Goal: Transaction & Acquisition: Book appointment/travel/reservation

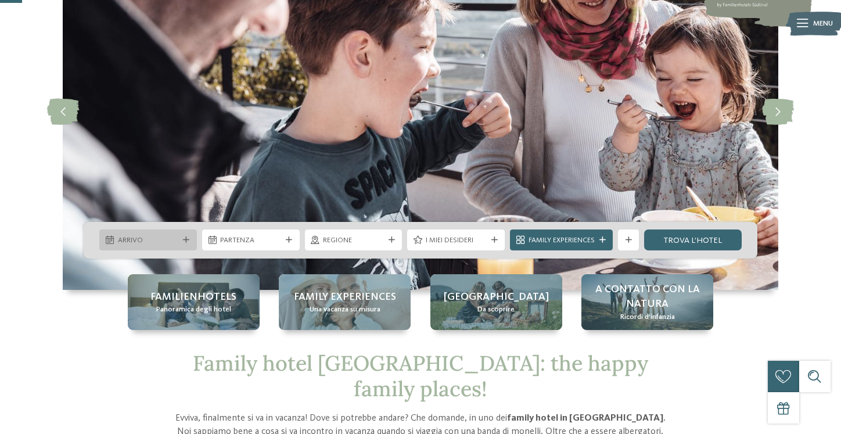
click at [185, 236] on div "Arrivo" at bounding box center [148, 239] width 98 height 21
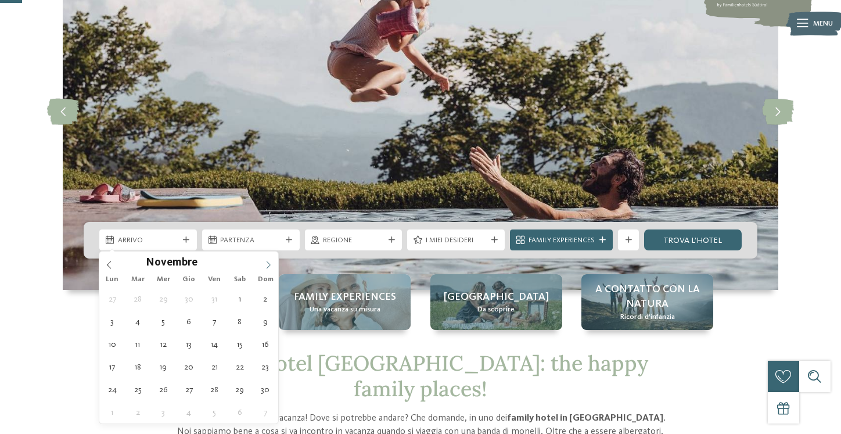
click at [269, 264] on icon at bounding box center [268, 265] width 4 height 8
type input "****"
click at [269, 264] on icon at bounding box center [268, 265] width 8 height 8
type div "[DATE]"
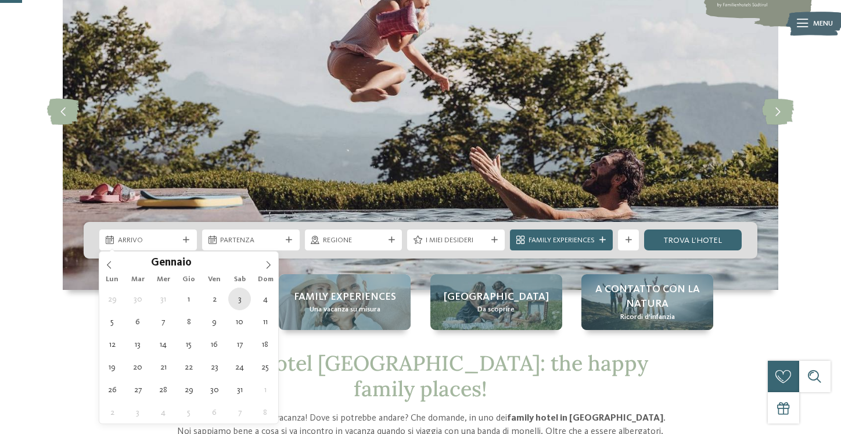
type input "****"
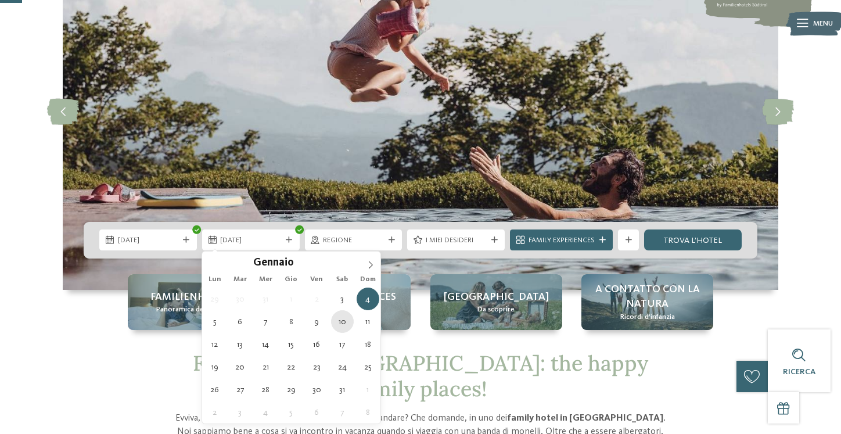
type div "[DATE]"
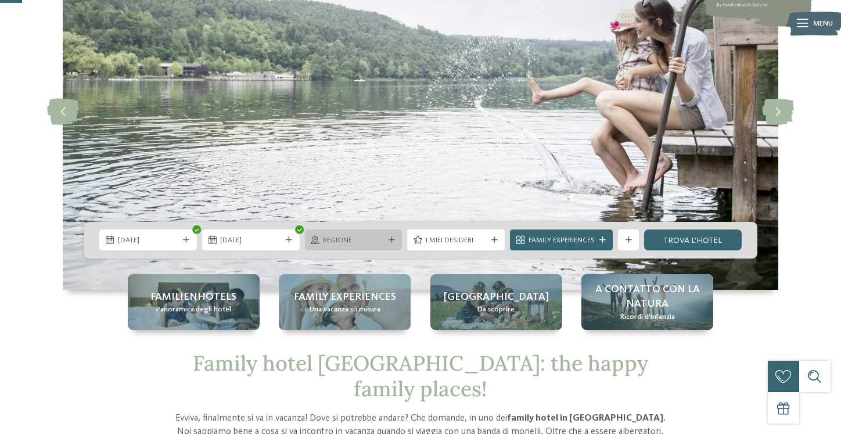
click at [389, 240] on icon at bounding box center [391, 240] width 6 height 6
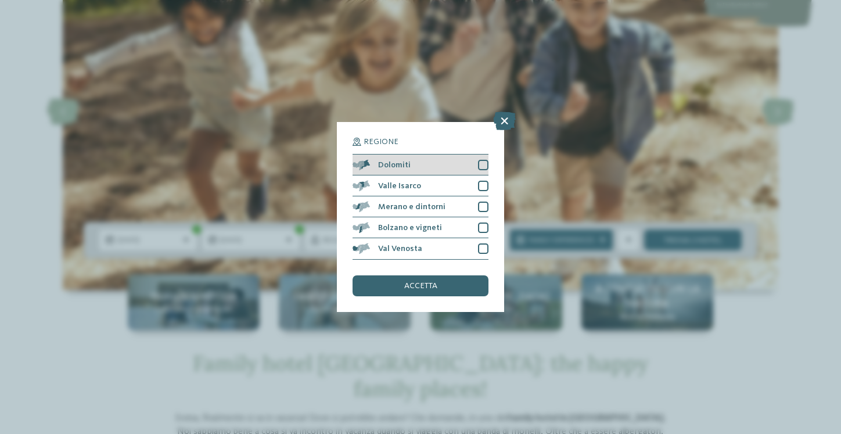
click at [483, 167] on div at bounding box center [483, 165] width 10 height 10
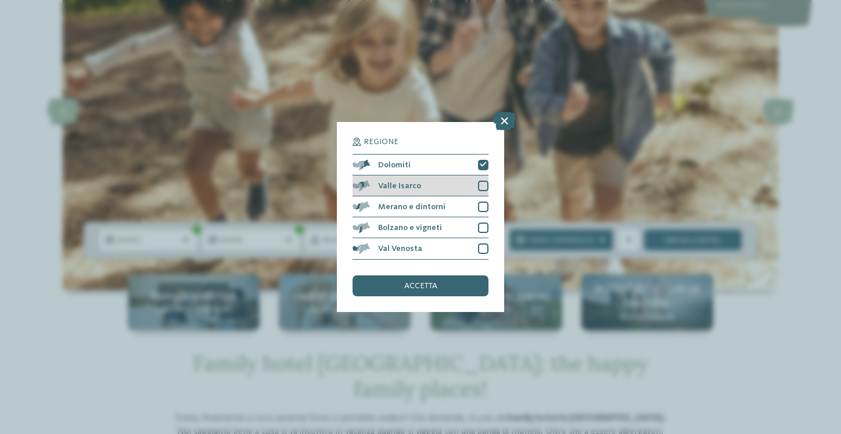
click at [484, 183] on div at bounding box center [483, 186] width 10 height 10
click at [484, 203] on div at bounding box center [483, 206] width 10 height 10
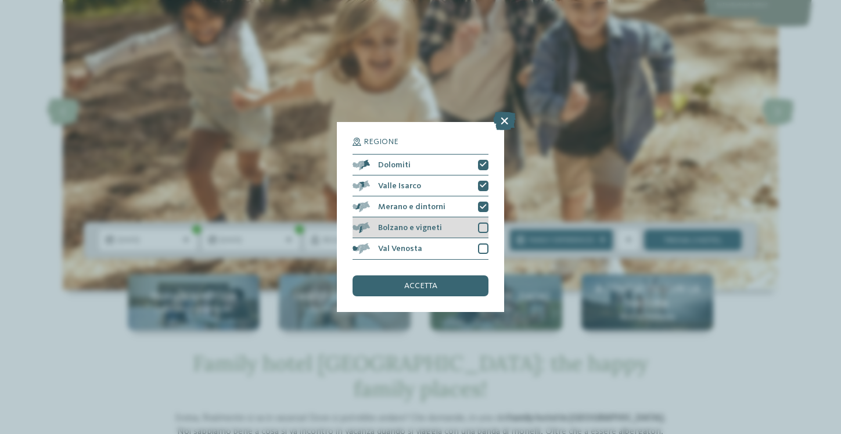
click at [484, 219] on div "Bolzano e vigneti" at bounding box center [420, 227] width 136 height 21
click at [482, 246] on div at bounding box center [483, 248] width 10 height 10
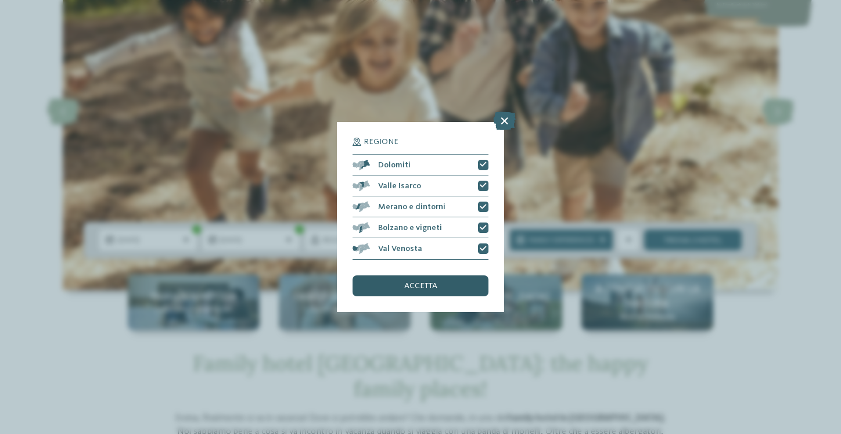
click at [456, 277] on div "accetta" at bounding box center [420, 285] width 136 height 21
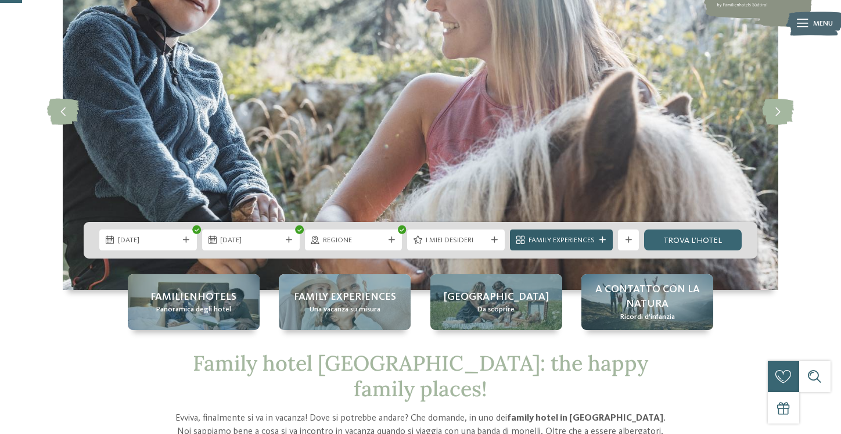
click at [557, 244] on span "Family Experiences" at bounding box center [561, 240] width 66 height 10
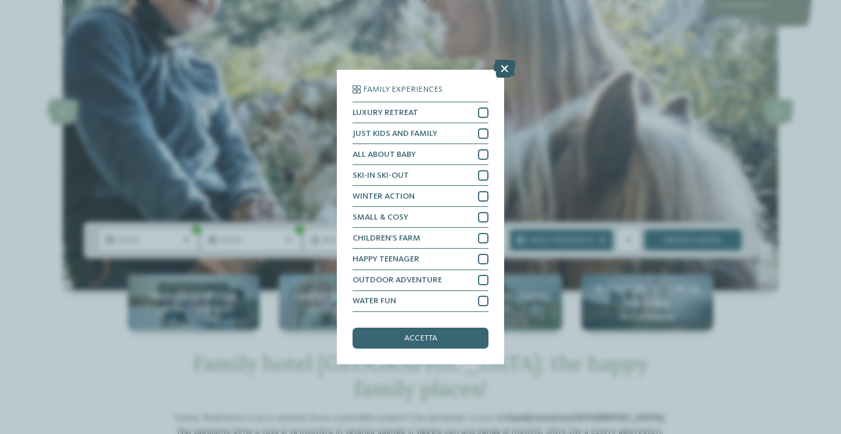
click at [504, 67] on icon at bounding box center [504, 69] width 23 height 19
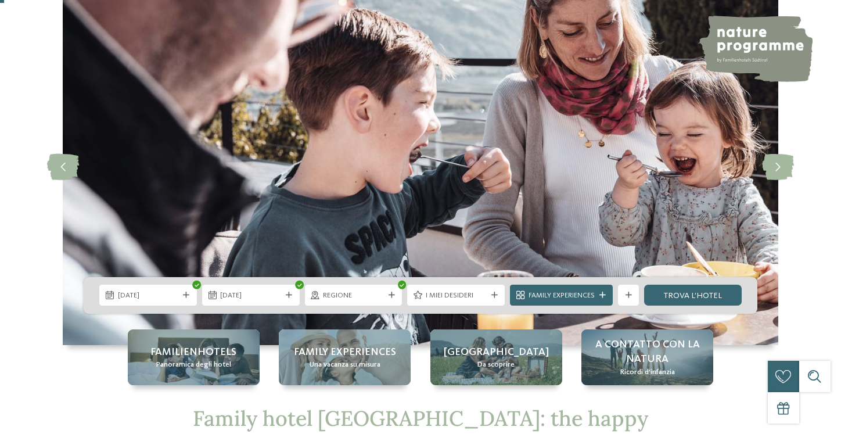
scroll to position [94, 0]
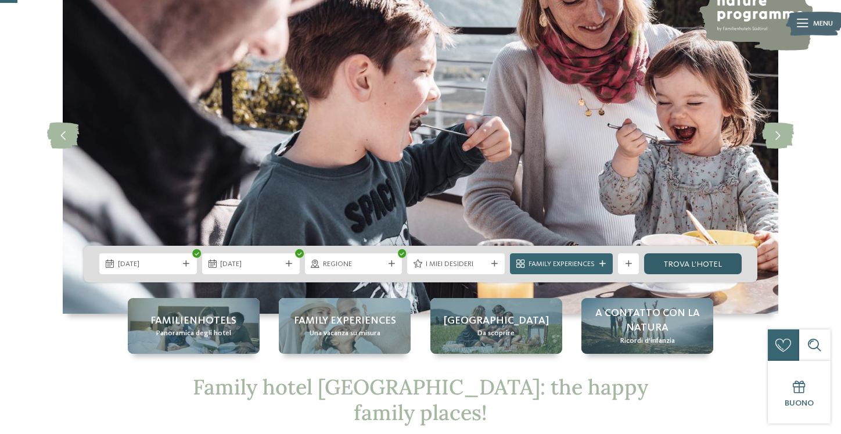
click at [675, 272] on link "trova l’hotel" at bounding box center [693, 263] width 98 height 21
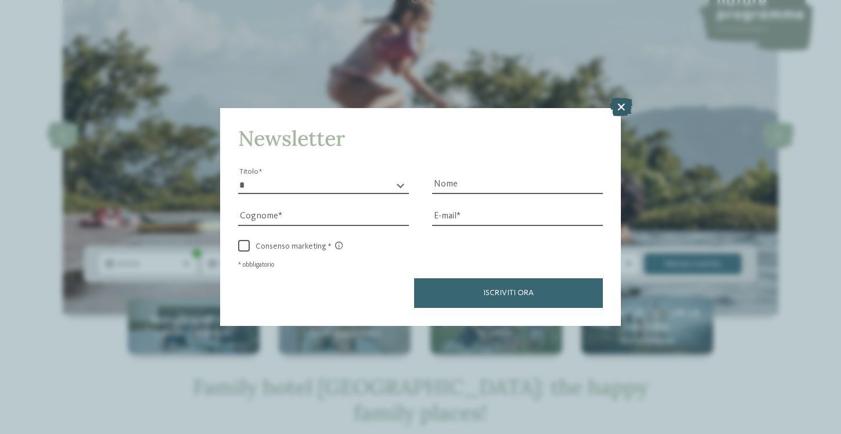
click at [615, 106] on icon at bounding box center [620, 107] width 23 height 19
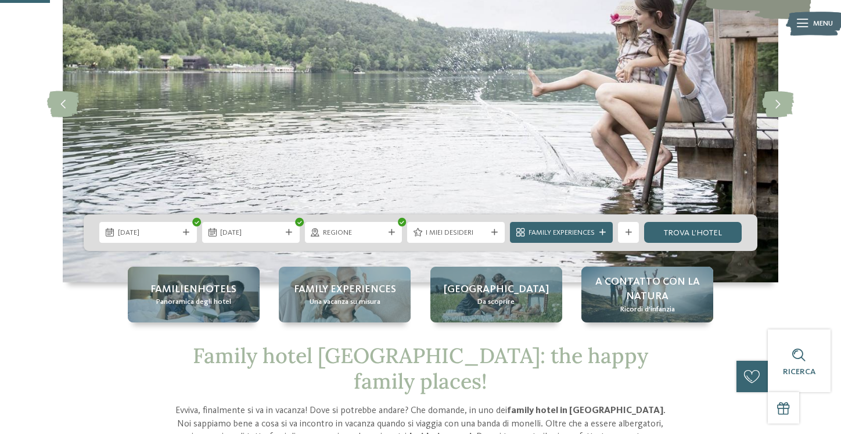
scroll to position [0, 0]
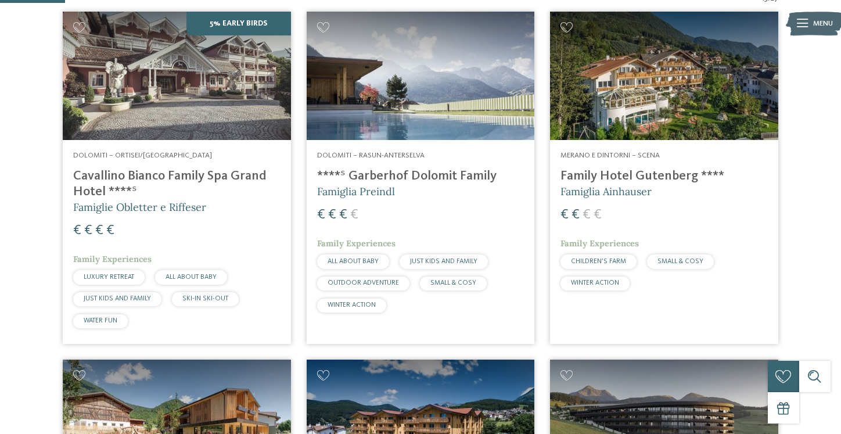
scroll to position [179, 0]
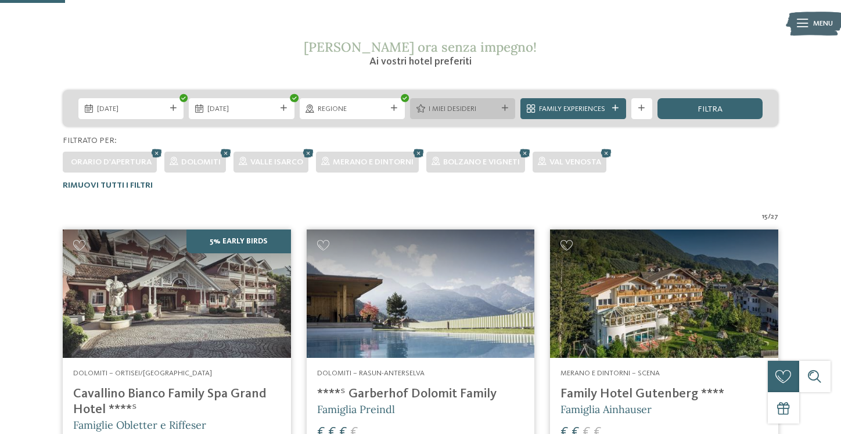
click at [504, 107] on icon at bounding box center [505, 108] width 6 height 6
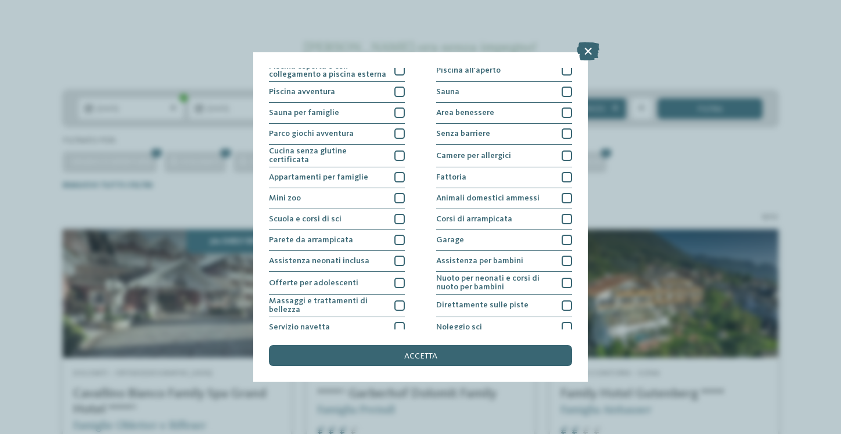
scroll to position [0, 0]
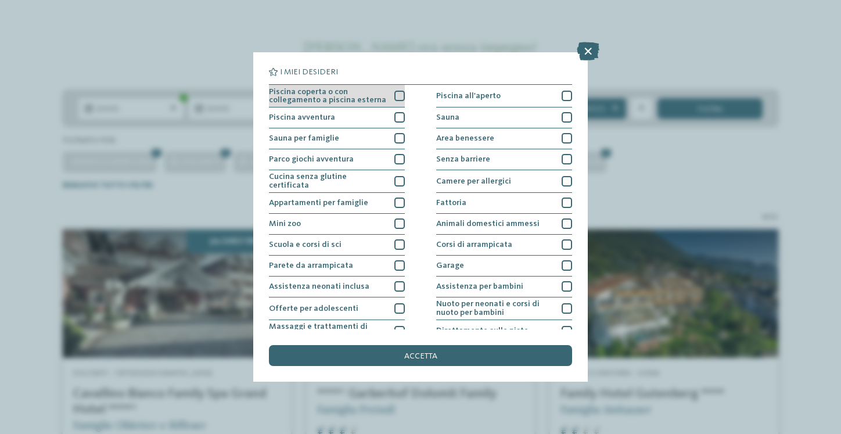
click at [400, 98] on div at bounding box center [399, 96] width 10 height 10
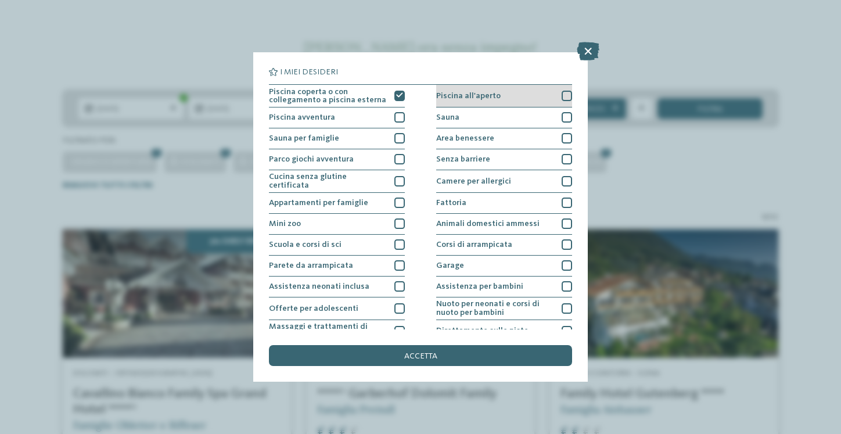
click at [565, 95] on div at bounding box center [566, 96] width 10 height 10
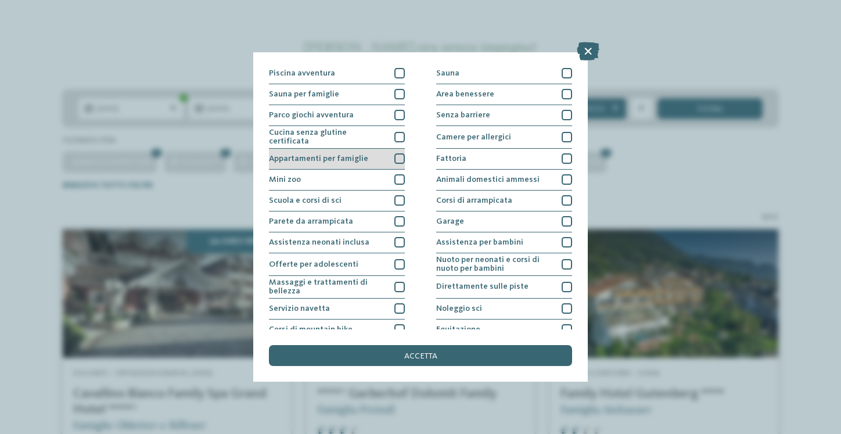
scroll to position [47, 0]
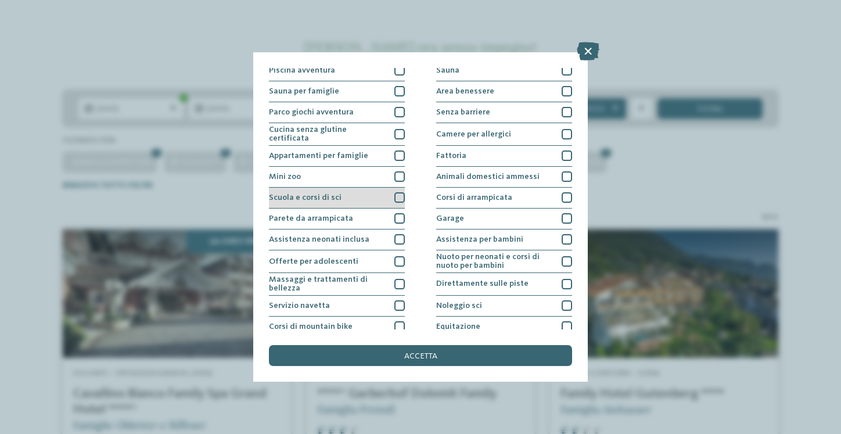
click at [399, 197] on div at bounding box center [399, 197] width 10 height 10
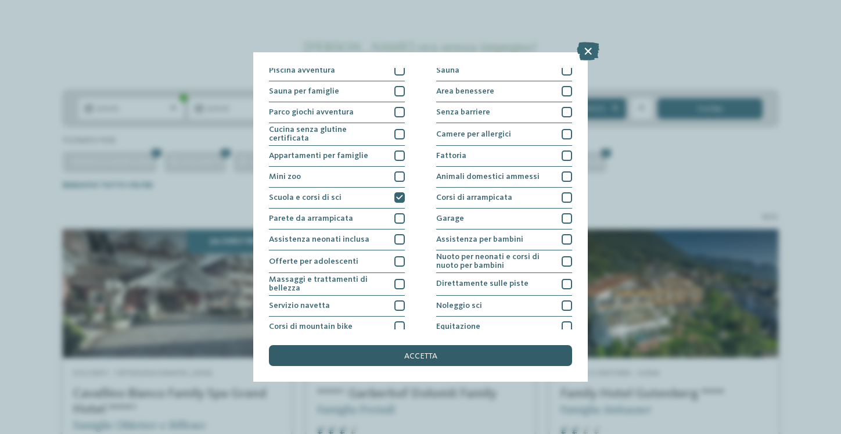
click at [418, 352] on span "accetta" at bounding box center [420, 356] width 33 height 8
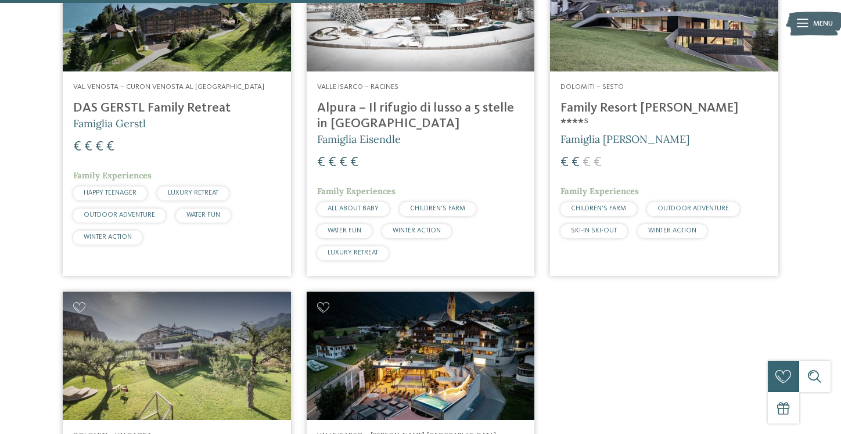
scroll to position [1093, 0]
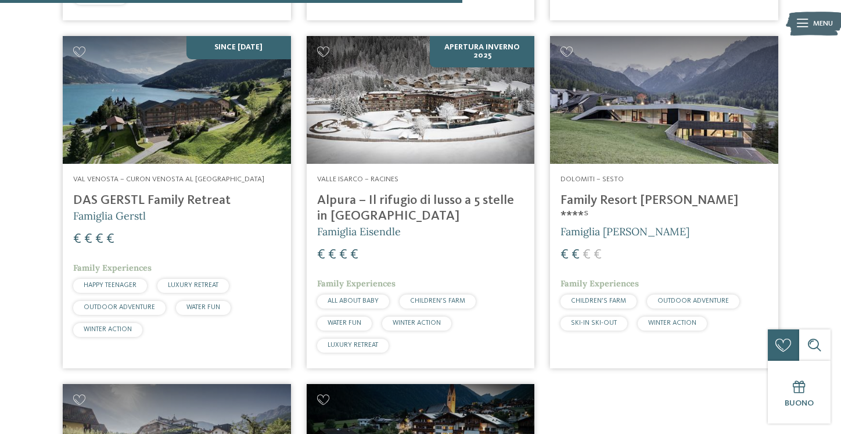
click at [653, 201] on h4 "Family Resort [PERSON_NAME] ****ˢ" at bounding box center [663, 208] width 207 height 31
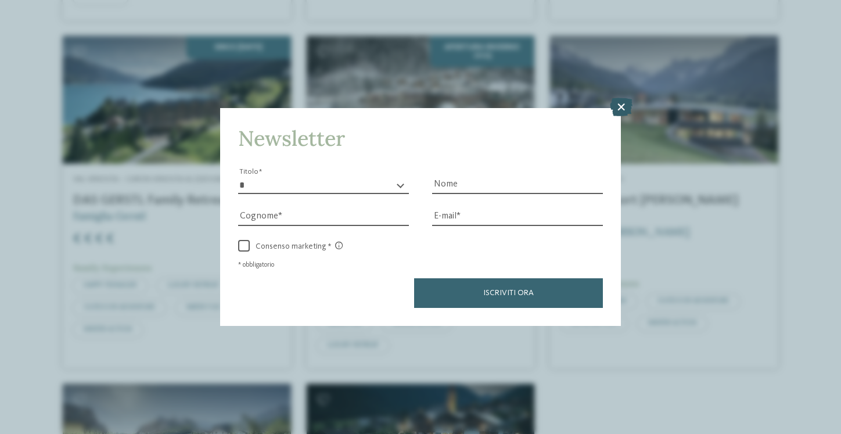
click at [619, 116] on icon at bounding box center [620, 107] width 23 height 19
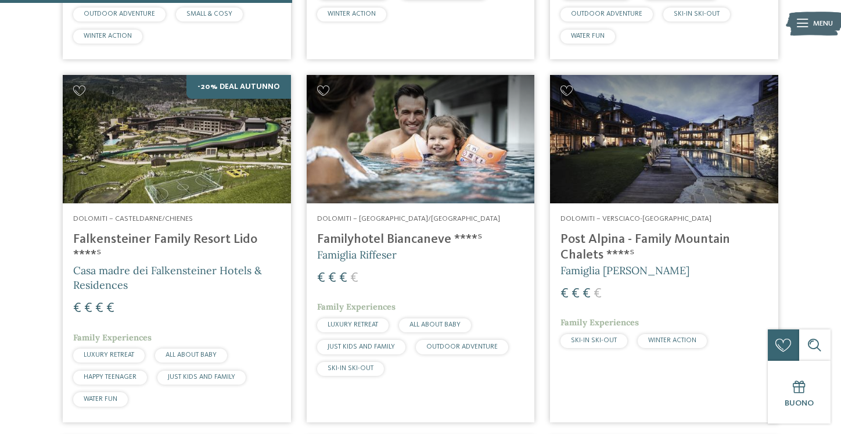
scroll to position [691, 0]
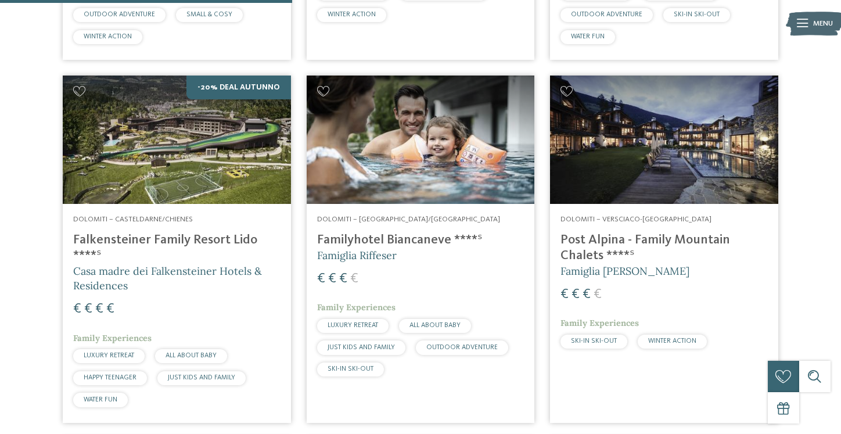
drag, startPoint x: 449, startPoint y: 241, endPoint x: 553, endPoint y: 6, distance: 257.0
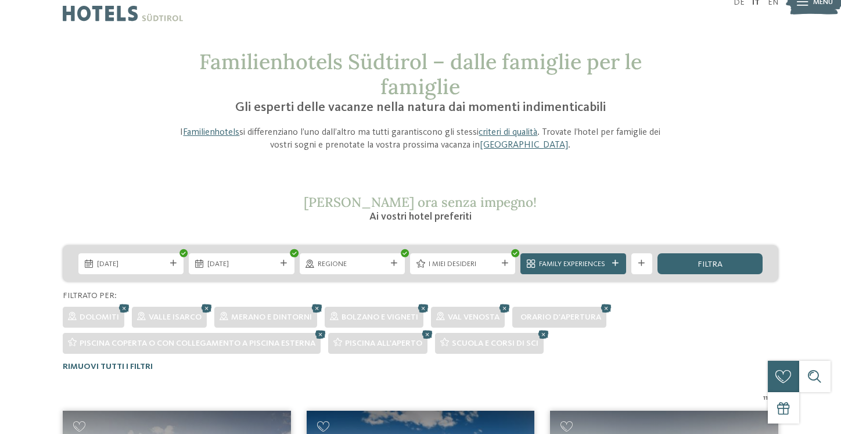
scroll to position [0, 0]
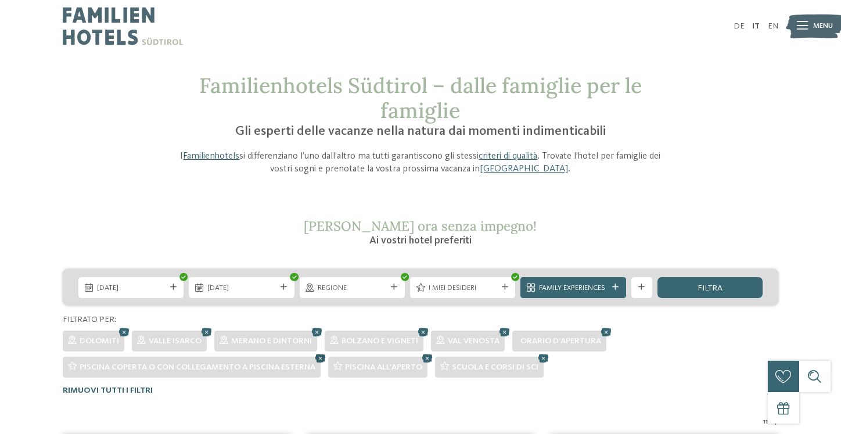
click at [319, 359] on icon at bounding box center [320, 358] width 16 height 14
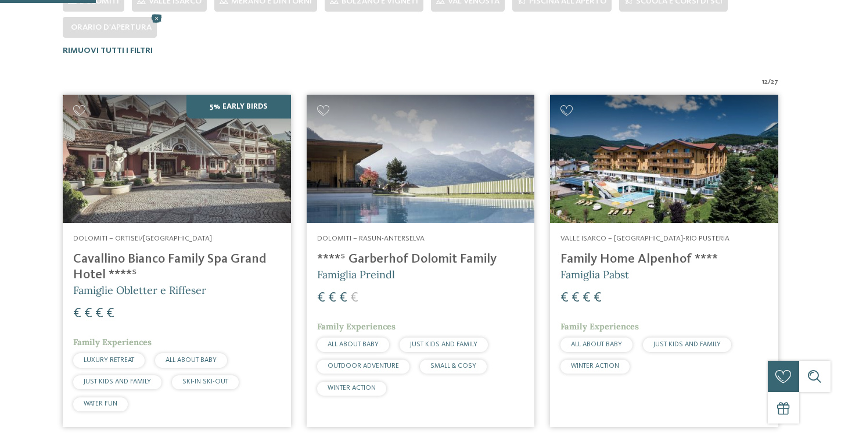
scroll to position [362, 0]
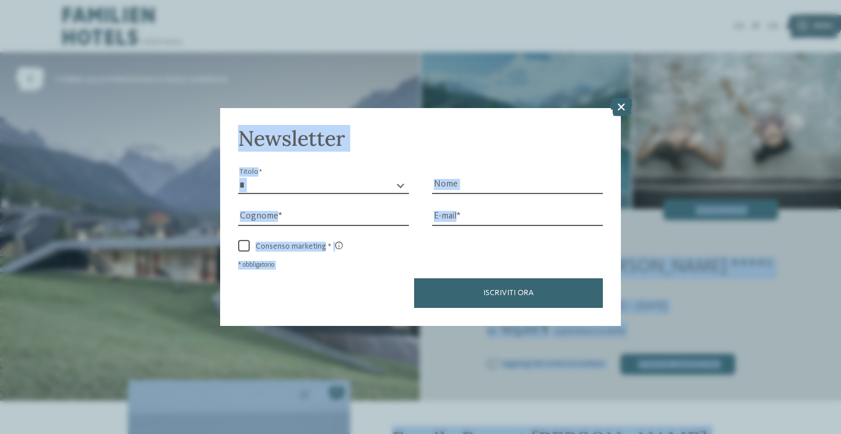
drag, startPoint x: 488, startPoint y: 268, endPoint x: 683, endPoint y: 272, distance: 194.5
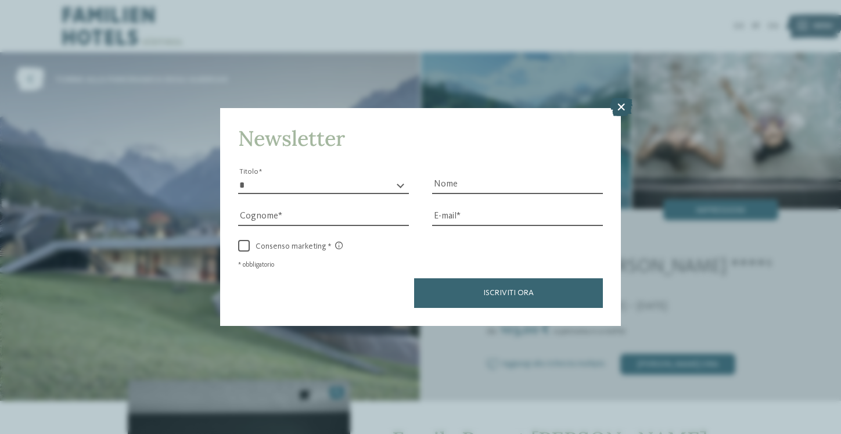
click at [621, 111] on icon at bounding box center [620, 107] width 23 height 19
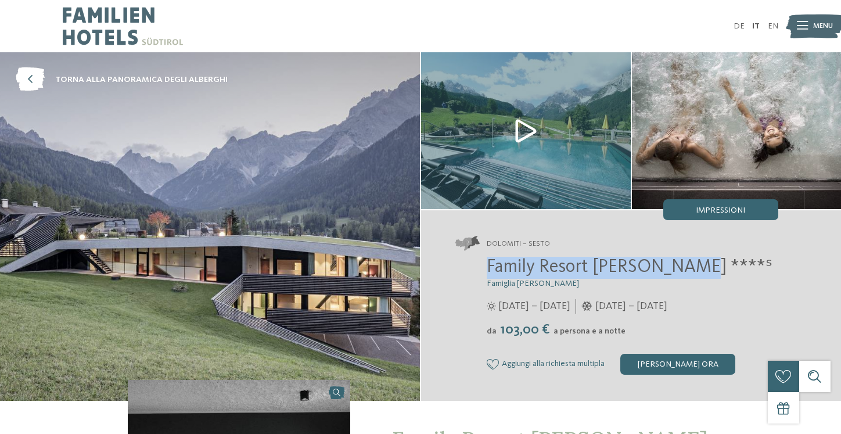
drag, startPoint x: 487, startPoint y: 269, endPoint x: 686, endPoint y: 262, distance: 199.2
click at [686, 262] on h2 "Family Resort [PERSON_NAME] ****ˢ" at bounding box center [631, 268] width 291 height 22
click at [556, 272] on span "Family Resort [PERSON_NAME] ****ˢ" at bounding box center [629, 267] width 286 height 19
drag, startPoint x: 492, startPoint y: 268, endPoint x: 580, endPoint y: 268, distance: 88.2
click at [581, 268] on span "Family Resort [PERSON_NAME] ****ˢ" at bounding box center [629, 267] width 286 height 19
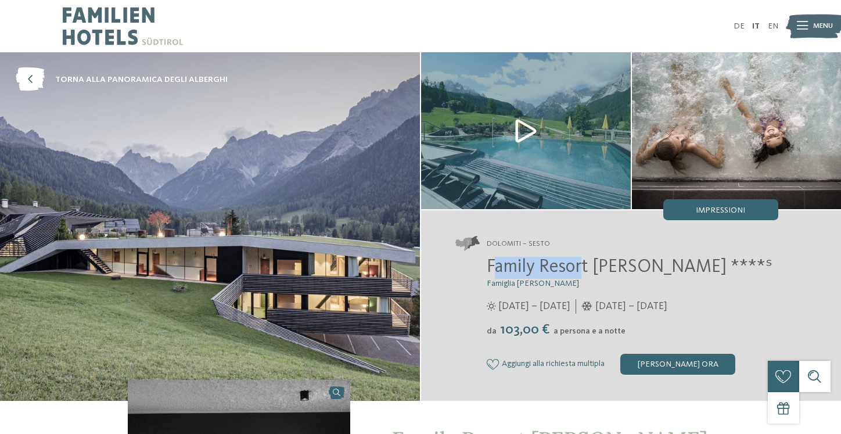
click at [493, 264] on span "Family Resort [PERSON_NAME] ****ˢ" at bounding box center [629, 267] width 286 height 19
drag, startPoint x: 488, startPoint y: 262, endPoint x: 641, endPoint y: 266, distance: 153.3
click at [641, 266] on span "Family Resort [PERSON_NAME] ****ˢ" at bounding box center [629, 267] width 286 height 19
copy span "Family Resort Rainer"
